Goal: Navigation & Orientation: Find specific page/section

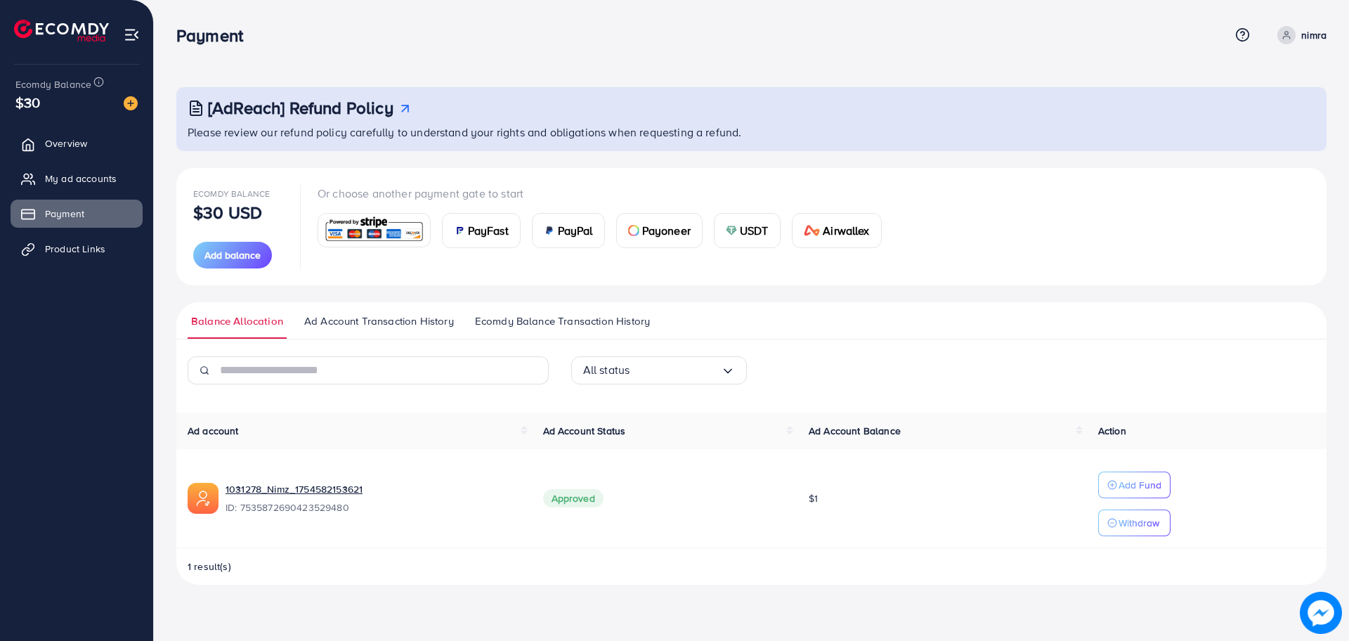
click at [51, 153] on link "Overview" at bounding box center [77, 143] width 132 height 28
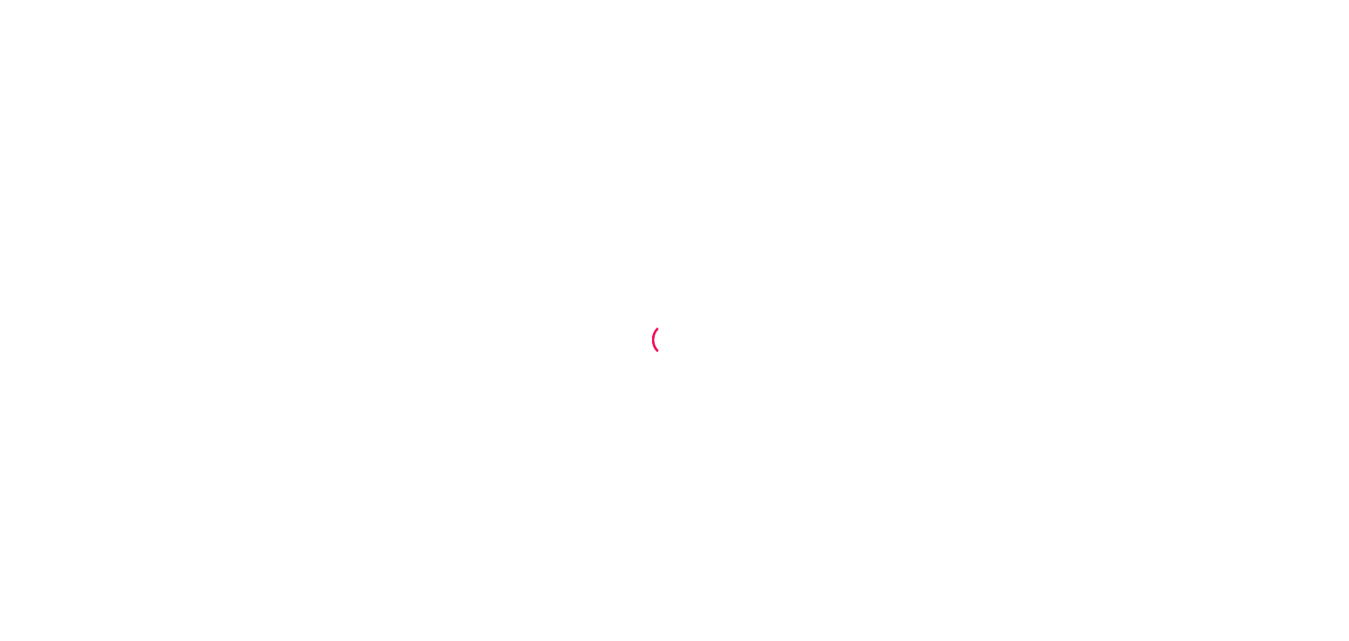
click at [947, 303] on div at bounding box center [674, 320] width 1349 height 641
click at [504, 95] on div at bounding box center [674, 320] width 1349 height 641
